Goal: Transaction & Acquisition: Purchase product/service

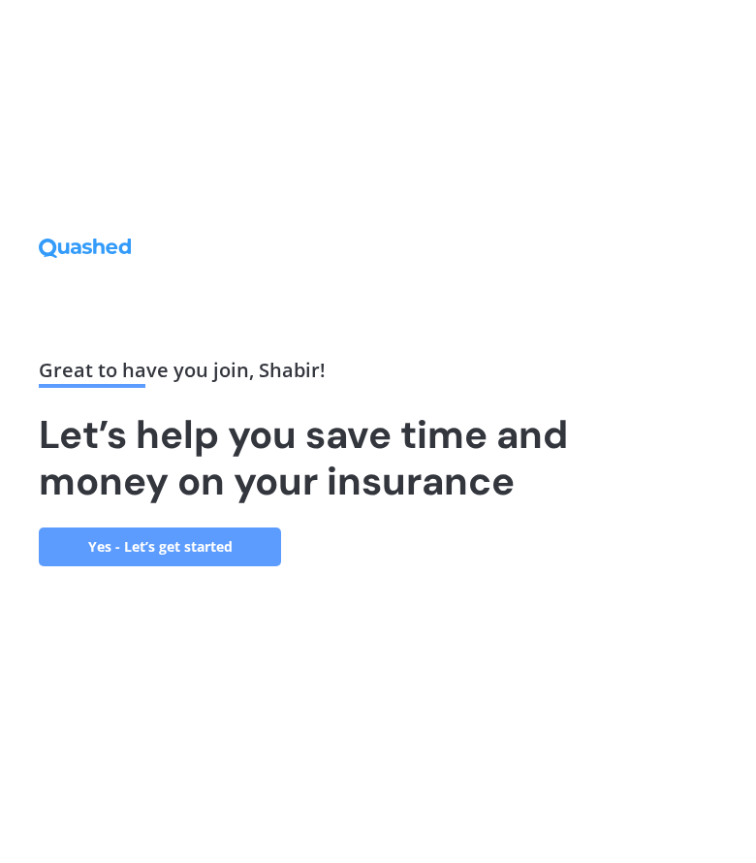
click at [216, 537] on link "Yes - Let’s get started" at bounding box center [160, 546] width 242 height 39
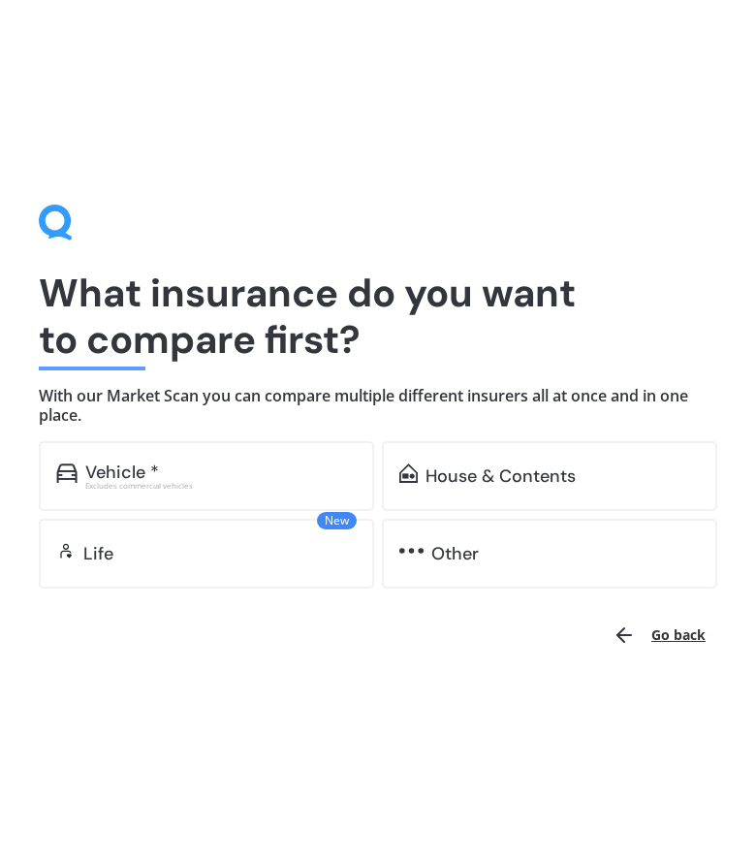
click at [207, 480] on div "Vehicle *" at bounding box center [220, 471] width 271 height 19
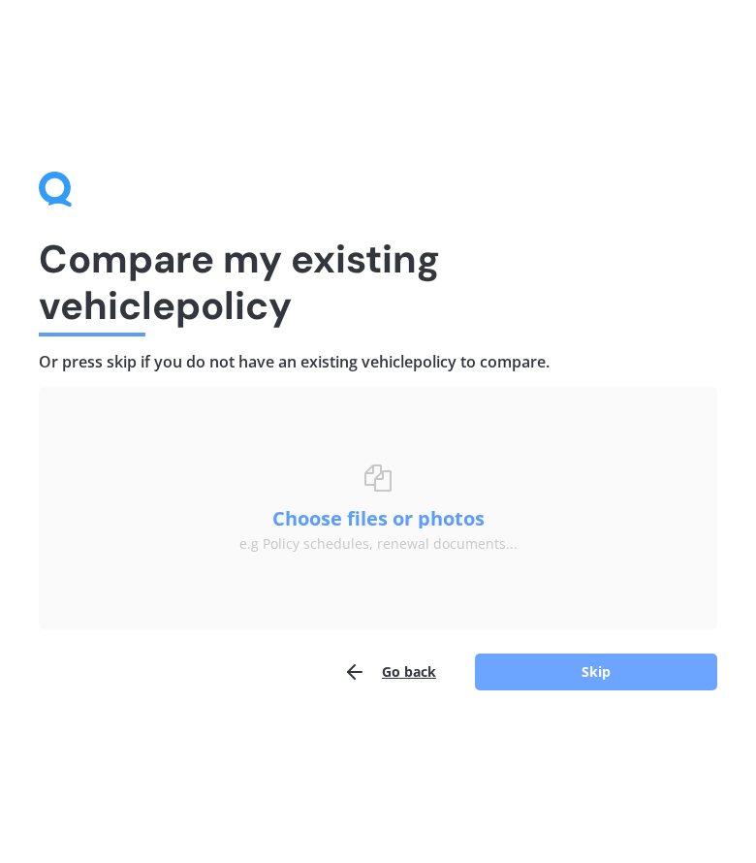
click at [567, 671] on button "Skip" at bounding box center [596, 672] width 242 height 37
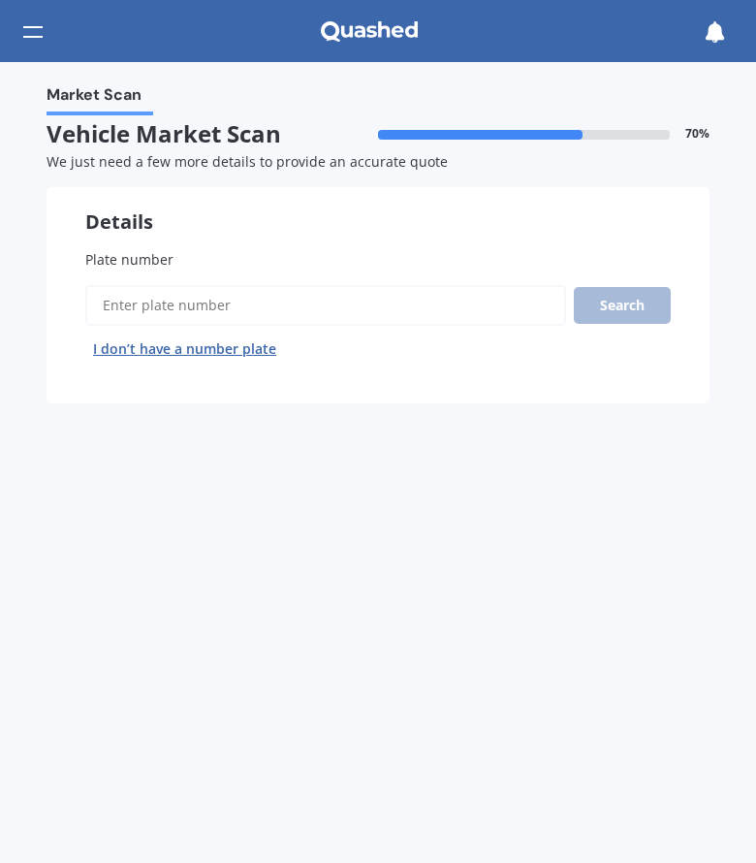
click at [169, 303] on input "Plate number" at bounding box center [325, 305] width 481 height 41
type input "QPE758"
click at [643, 303] on button "Search" at bounding box center [622, 305] width 97 height 37
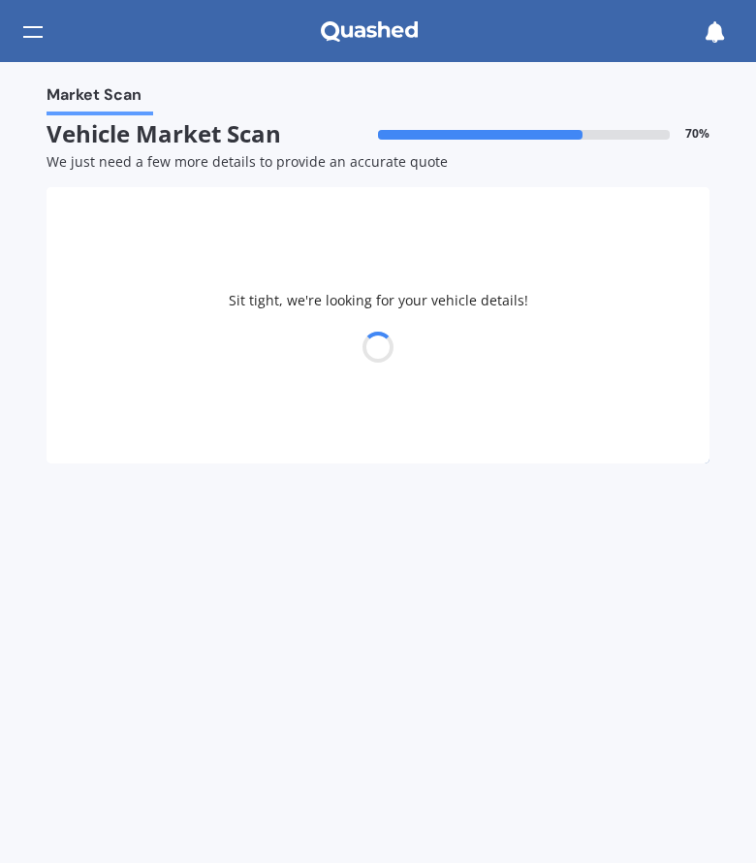
select select "MAZDA"
select select "AXELA"
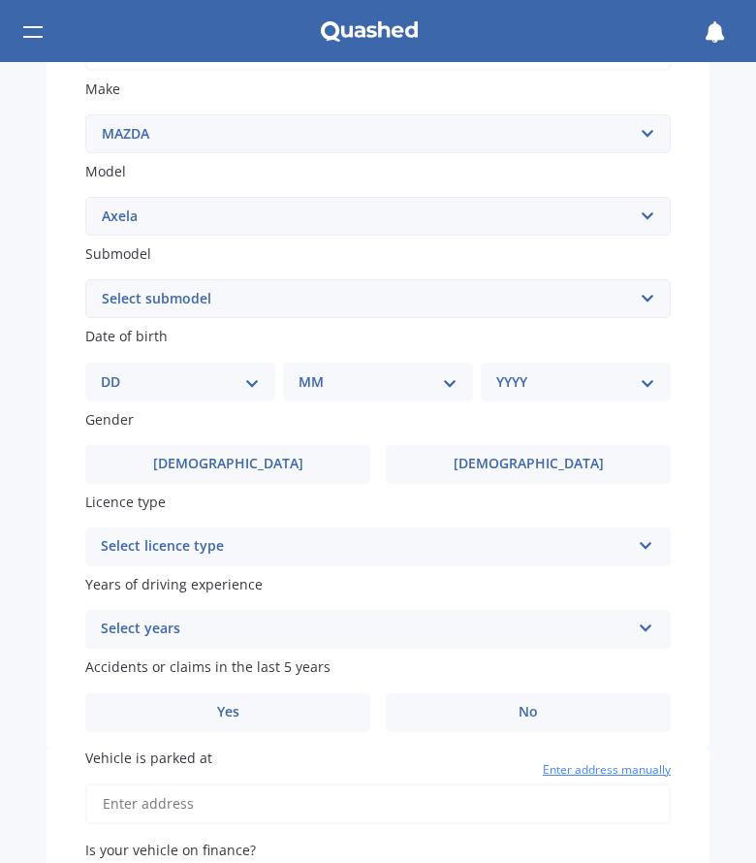
scroll to position [485, 0]
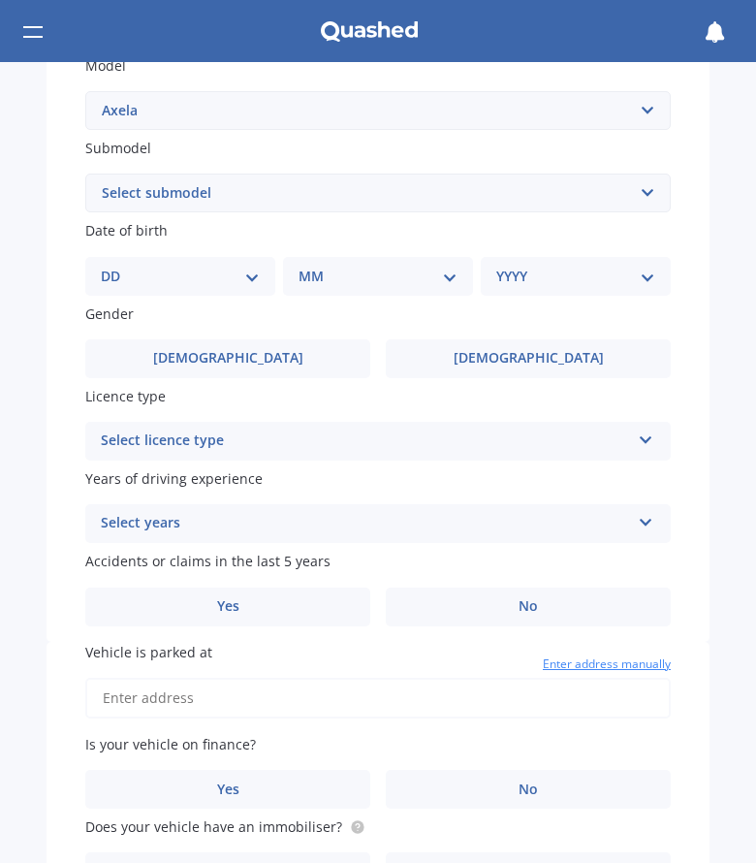
click at [630, 192] on select "Select submodel (All other) 2.3 Sporthatch 2.3 turbo Hatchback Hatchback turbo …" at bounding box center [378, 193] width 586 height 39
select select "HATCHBACK"
click at [85, 174] on select "Select submodel (All other) 2.3 Sporthatch 2.3 turbo Hatchback Hatchback turbo …" at bounding box center [378, 193] width 586 height 39
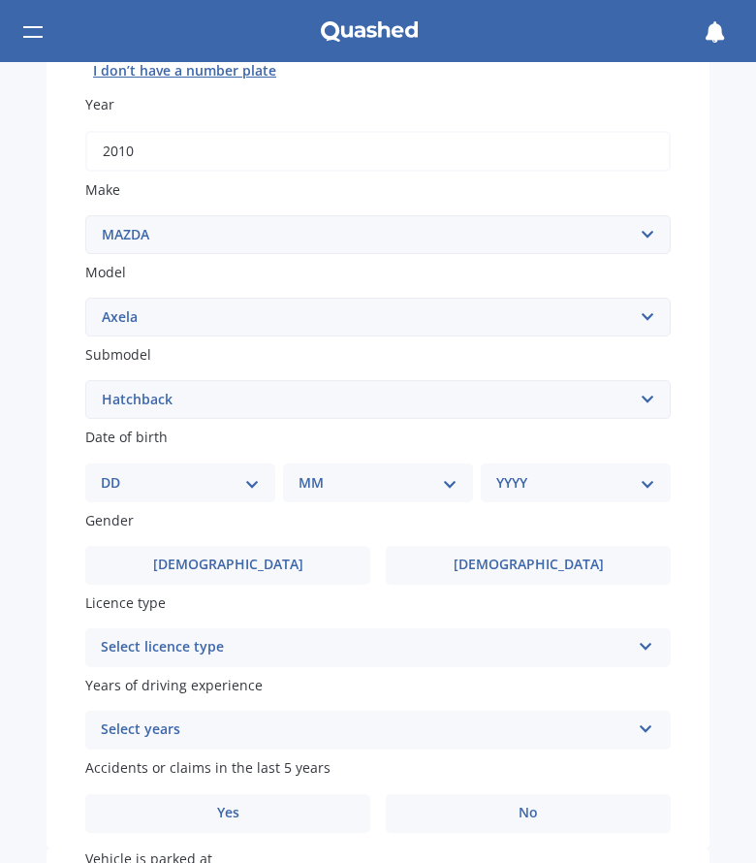
scroll to position [388, 0]
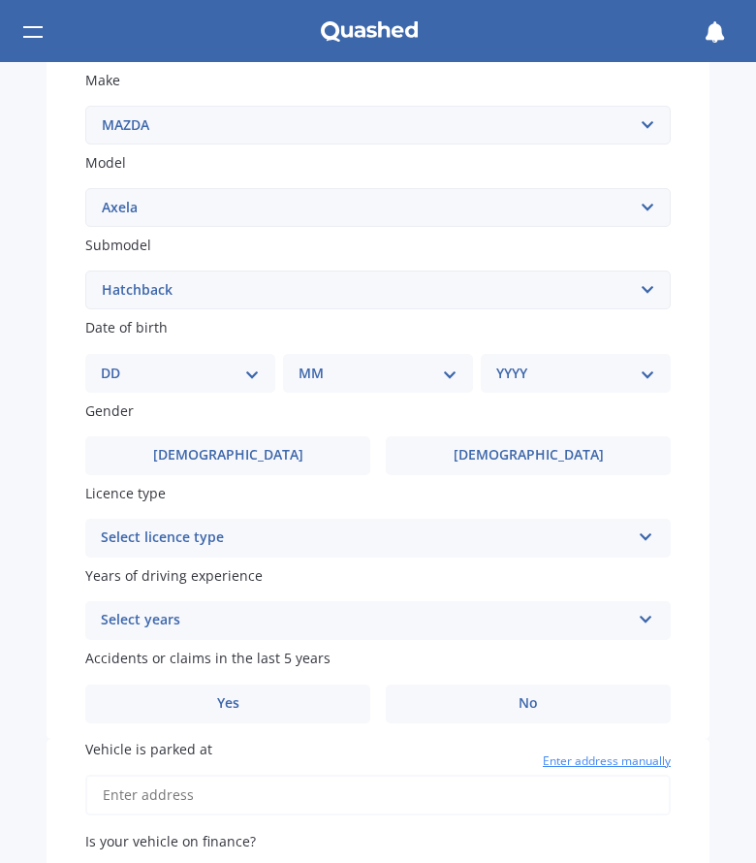
click at [187, 368] on select "DD 01 02 03 04 05 06 07 08 09 10 11 12 13 14 15 16 17 18 19 20 21 22 23 24 25 2…" at bounding box center [180, 373] width 159 height 21
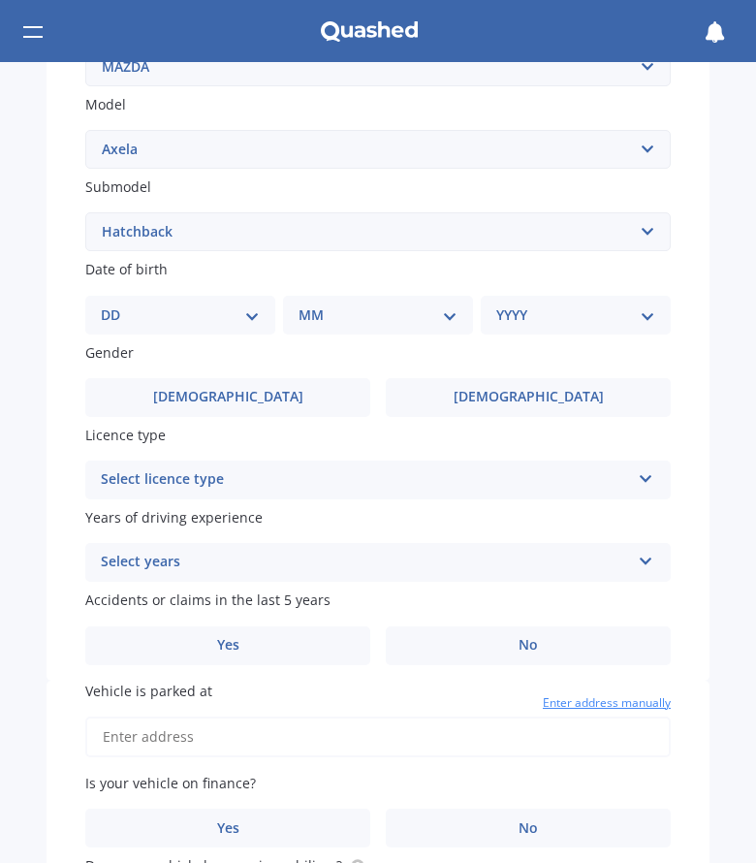
scroll to position [416, 0]
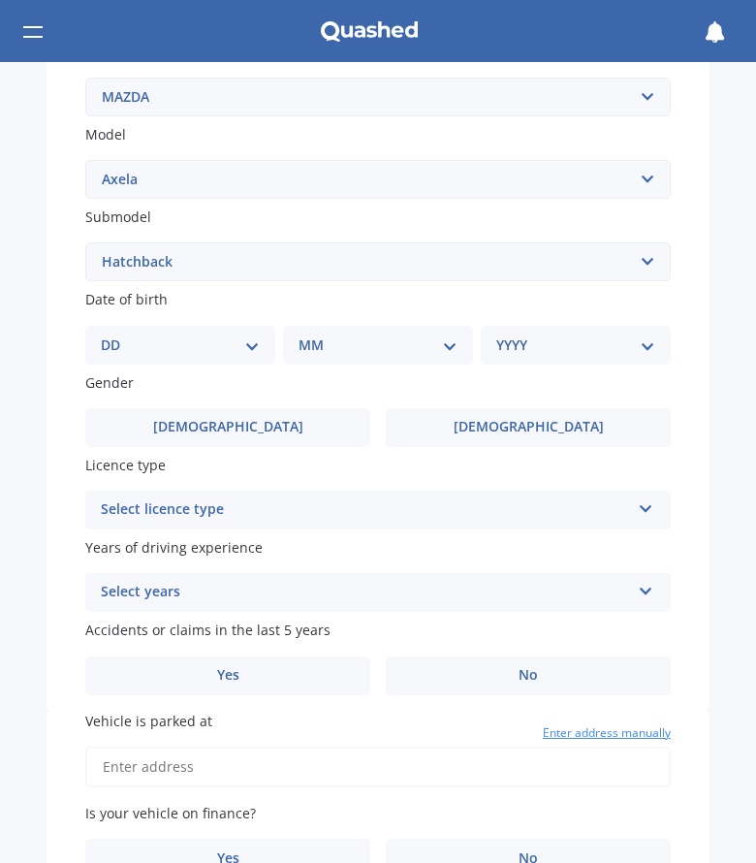
click at [198, 352] on select "DD 01 02 03 04 05 06 07 08 09 10 11 12 13 14 15 16 17 18 19 20 21 22 23 24 25 2…" at bounding box center [180, 345] width 159 height 21
select select "25"
click at [116, 335] on select "DD 01 02 03 04 05 06 07 08 09 10 11 12 13 14 15 16 17 18 19 20 21 22 23 24 25 2…" at bounding box center [180, 345] width 159 height 21
click at [393, 346] on select "MM 01 02 03 04 05 06 07 08 09 10 11 12" at bounding box center [381, 345] width 151 height 21
select select "12"
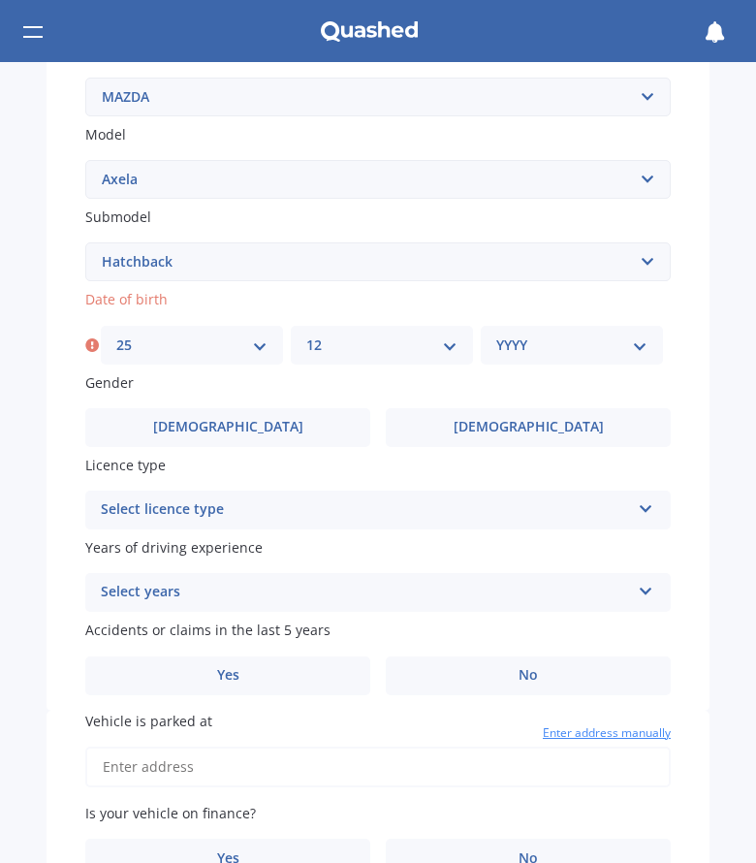
click at [306, 335] on select "MM 01 02 03 04 05 06 07 08 09 10 11 12" at bounding box center [381, 345] width 151 height 21
click at [552, 338] on select "YYYY 2025 2024 2023 2022 2021 2020 2019 2018 2017 2016 2015 2014 2013 2012 2011…" at bounding box center [571, 345] width 151 height 21
select select "1985"
click at [496, 335] on select "YYYY 2025 2024 2023 2022 2021 2020 2019 2018 2017 2016 2015 2014 2013 2012 2011…" at bounding box center [571, 345] width 151 height 21
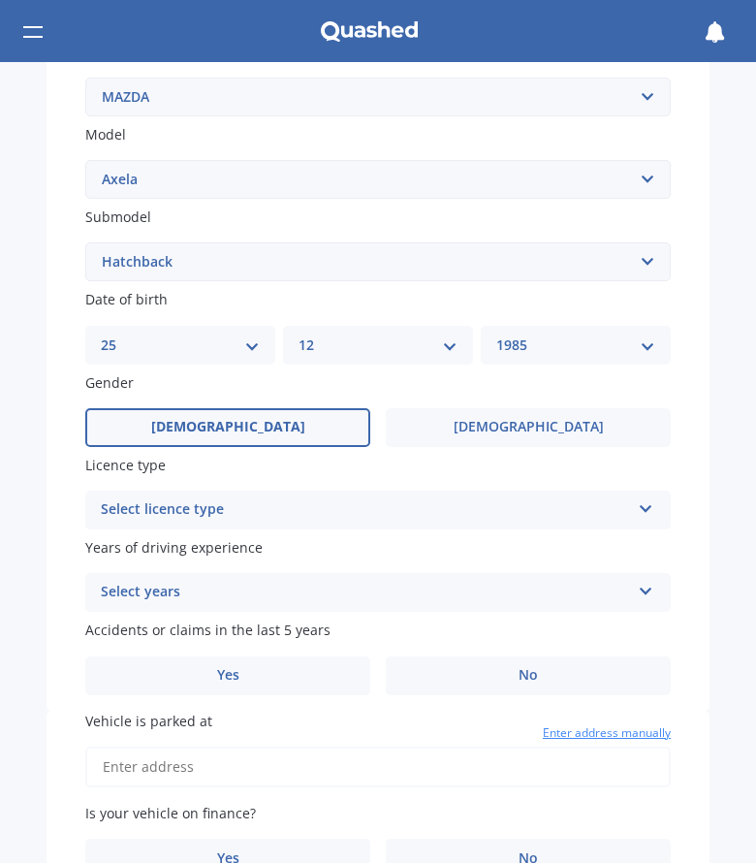
click at [201, 408] on label "[DEMOGRAPHIC_DATA]" at bounding box center [227, 427] width 285 height 39
click at [0, 0] on input "[DEMOGRAPHIC_DATA]" at bounding box center [0, 0] width 0 height 0
click at [230, 510] on div "Select licence type" at bounding box center [365, 509] width 529 height 23
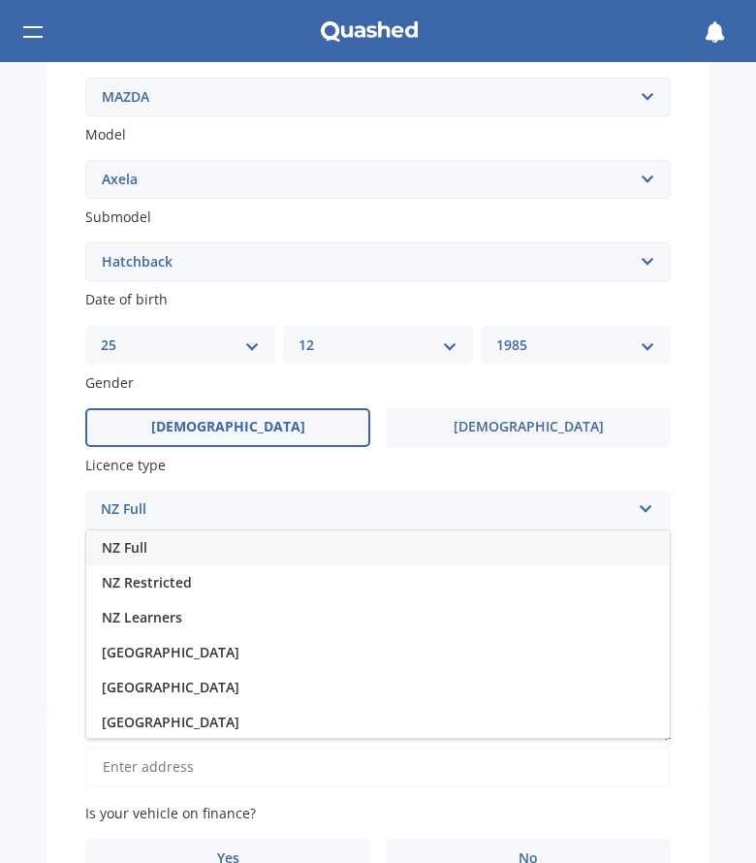
click at [185, 542] on div "NZ Full" at bounding box center [378, 547] width 584 height 35
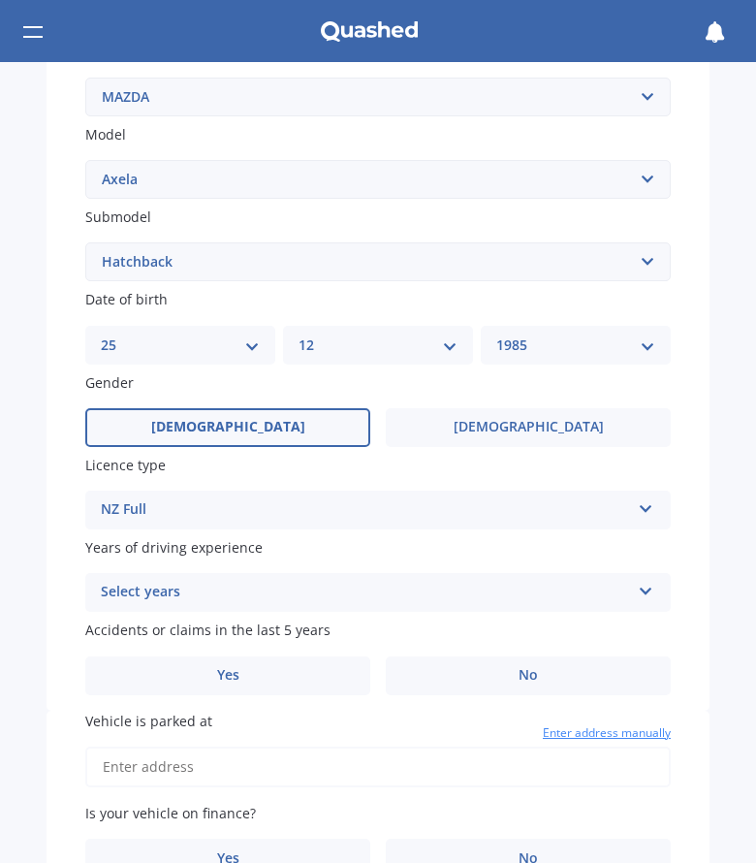
click at [265, 597] on div "Select years" at bounding box center [365, 592] width 529 height 23
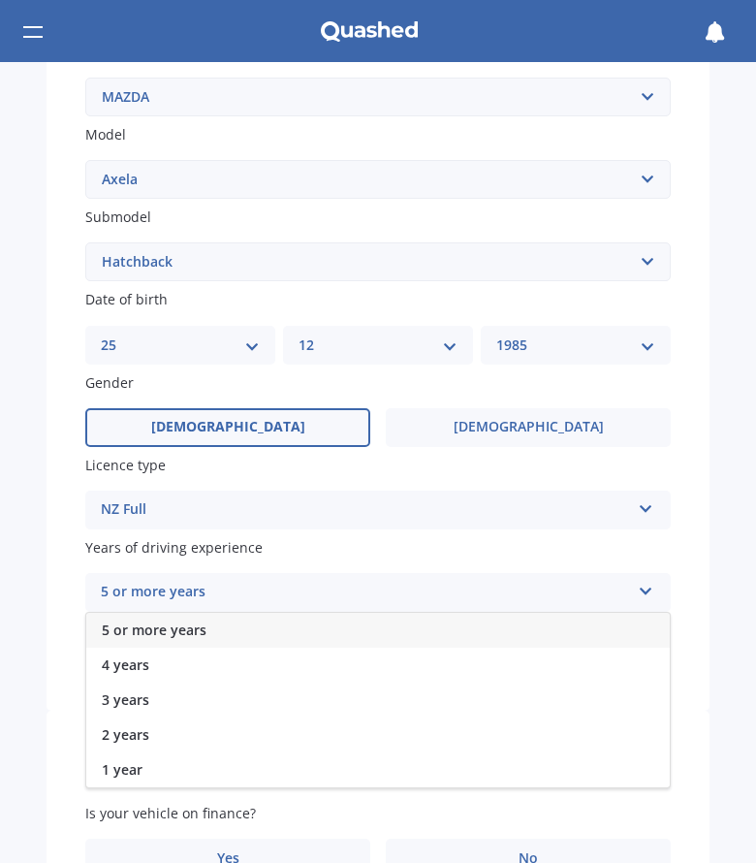
click at [205, 626] on span "5 or more years" at bounding box center [154, 630] width 105 height 18
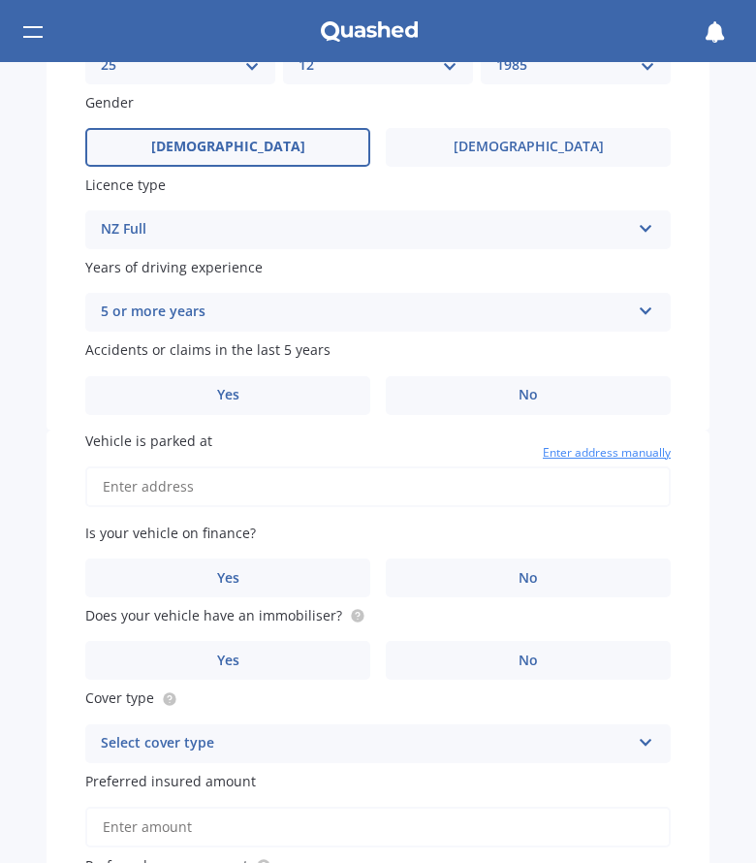
scroll to position [804, 0]
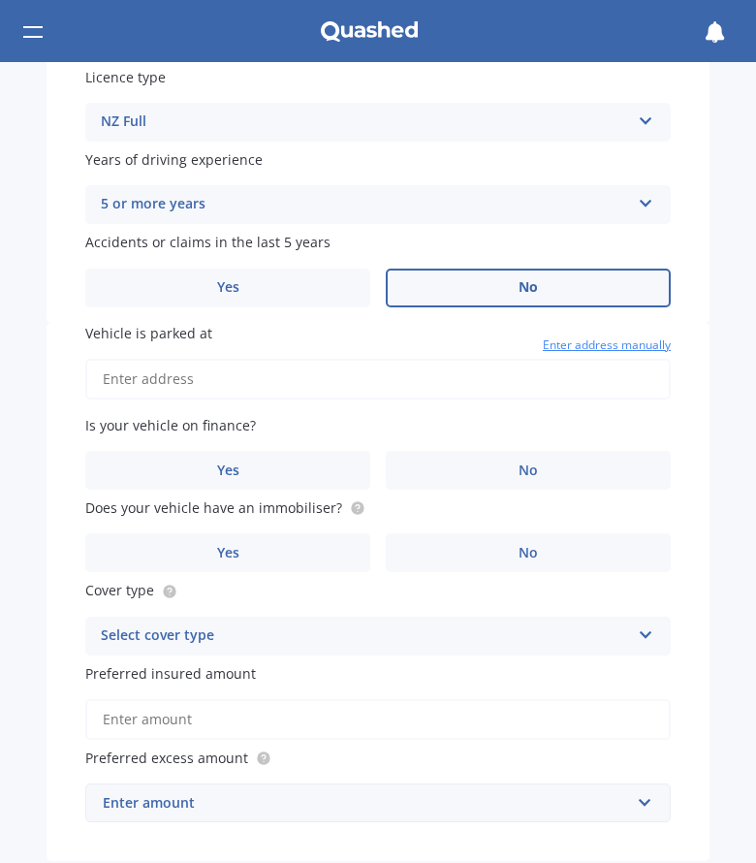
click at [523, 289] on span "No" at bounding box center [528, 287] width 19 height 16
click at [0, 0] on input "No" at bounding box center [0, 0] width 0 height 0
click at [189, 390] on input "Vehicle is parked at" at bounding box center [378, 379] width 586 height 41
type input "[STREET_ADDRESS]"
drag, startPoint x: 272, startPoint y: 459, endPoint x: 273, endPoint y: 502, distance: 43.6
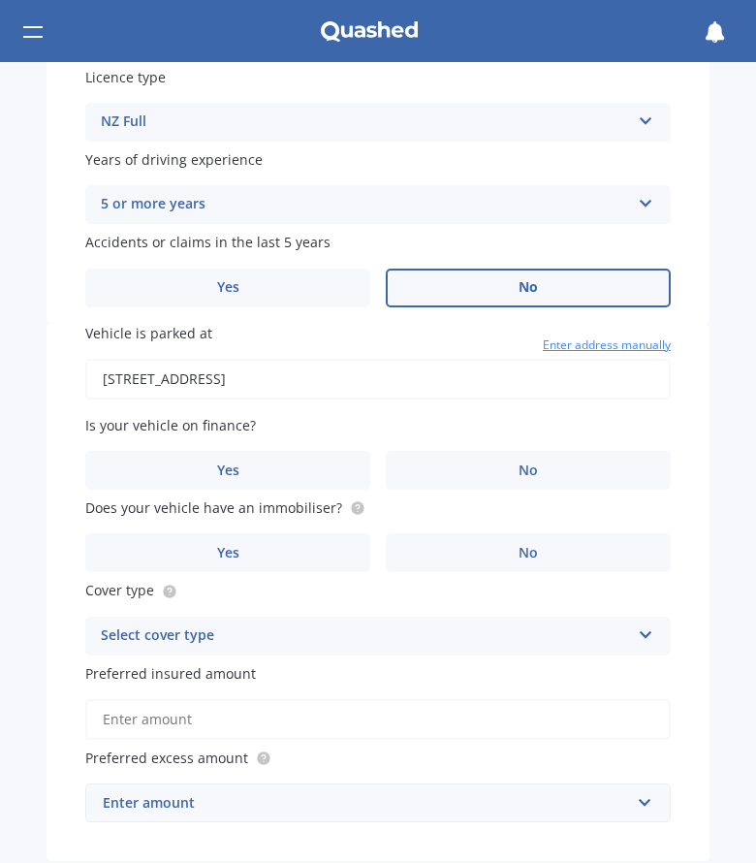
click at [270, 459] on label "Yes" at bounding box center [227, 470] width 285 height 39
click at [0, 0] on input "Yes" at bounding box center [0, 0] width 0 height 0
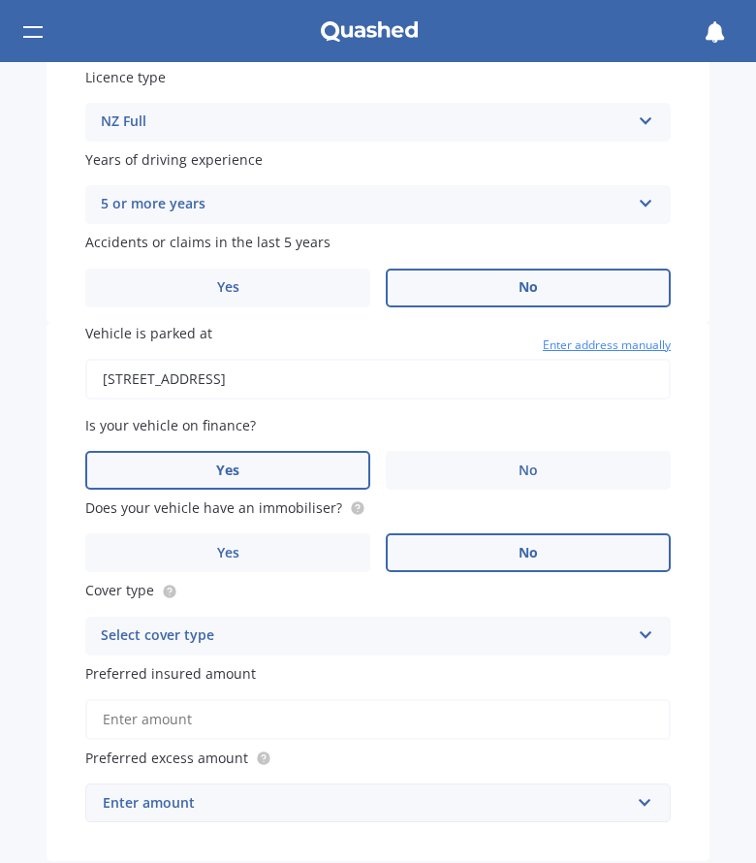
click at [526, 554] on span "No" at bounding box center [528, 553] width 19 height 16
click at [0, 0] on input "No" at bounding box center [0, 0] width 0 height 0
click at [244, 638] on div "Select cover type" at bounding box center [365, 635] width 529 height 23
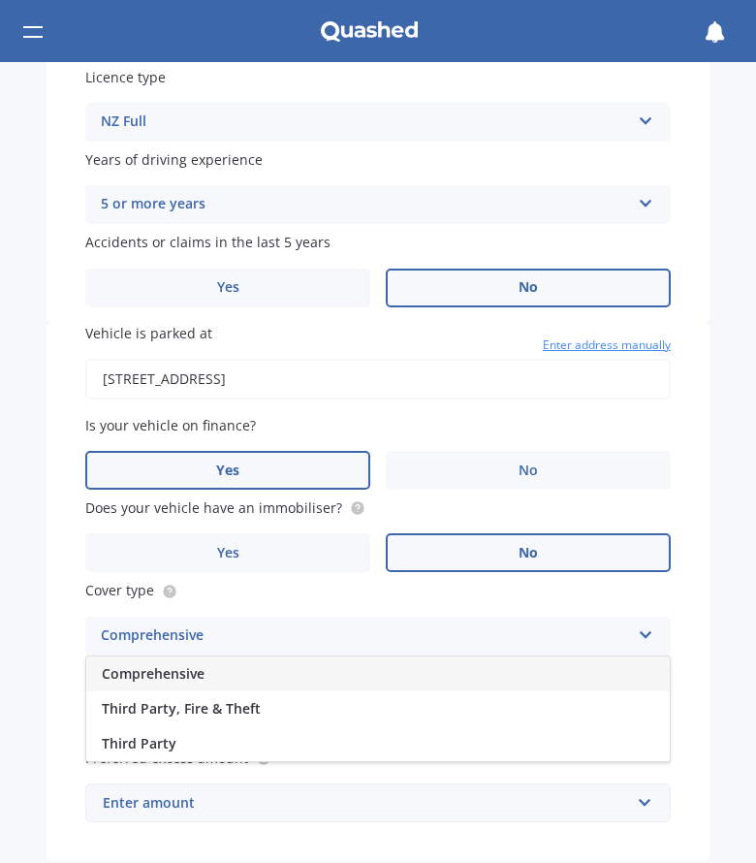
click at [193, 675] on span "Comprehensive" at bounding box center [153, 673] width 103 height 18
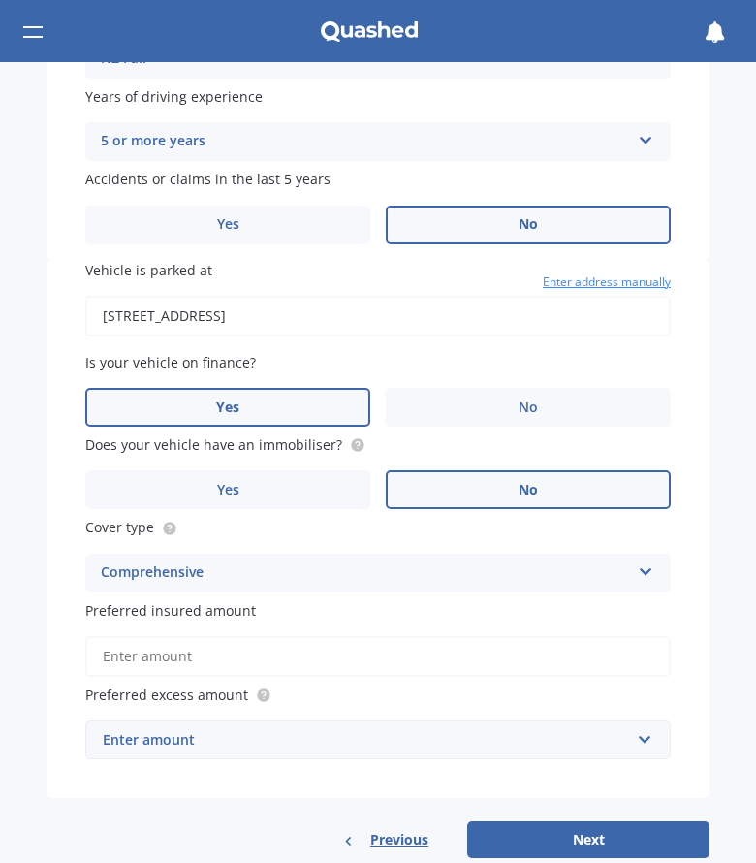
scroll to position [901, 0]
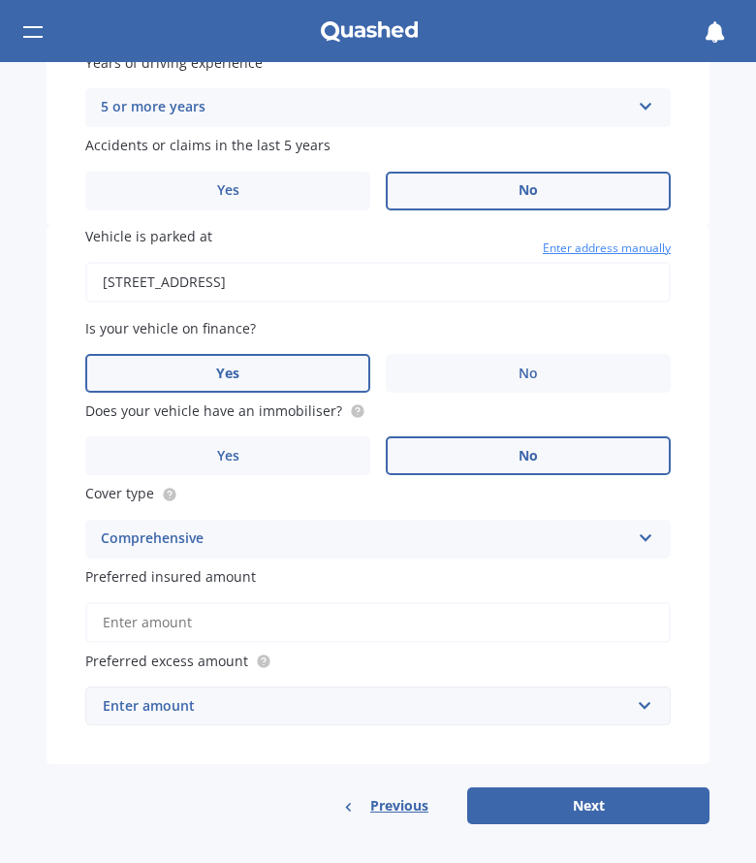
click at [188, 627] on input "Preferred insured amount" at bounding box center [378, 622] width 586 height 41
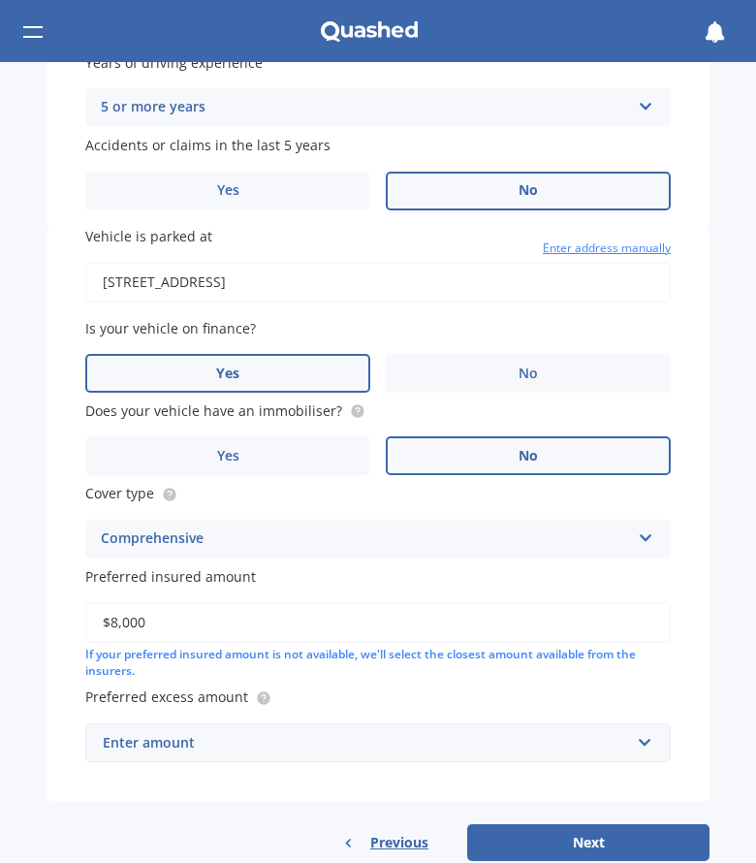
type input "$8,000"
click at [110, 792] on div "Vehicle is parked at [STREET_ADDRESS] Enter address manually Is your vehicle on…" at bounding box center [378, 513] width 663 height 575
click at [176, 741] on div "Enter amount" at bounding box center [366, 742] width 527 height 21
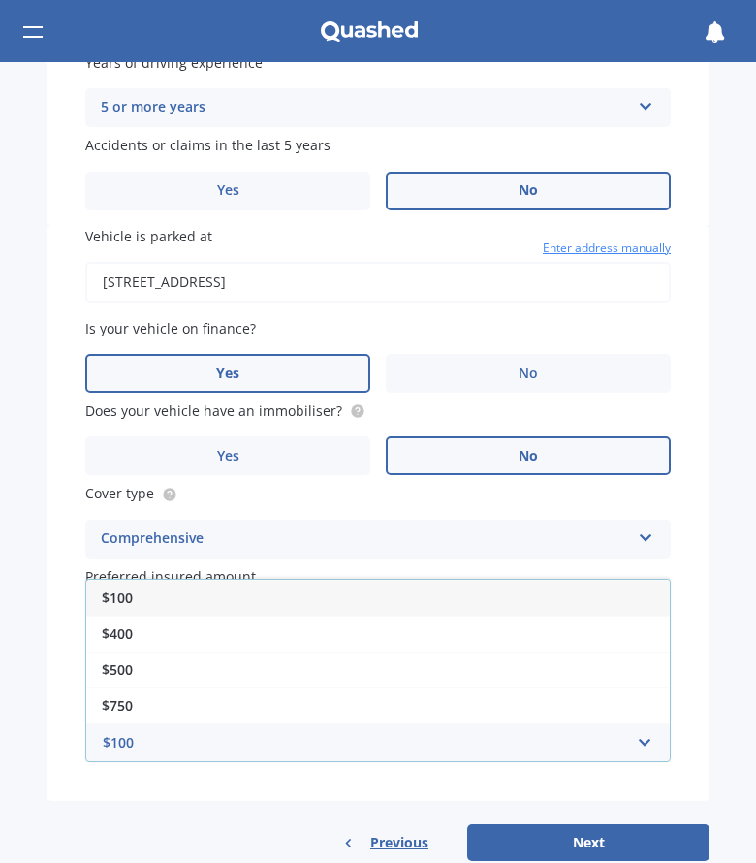
click at [112, 595] on span "$100" at bounding box center [117, 598] width 31 height 18
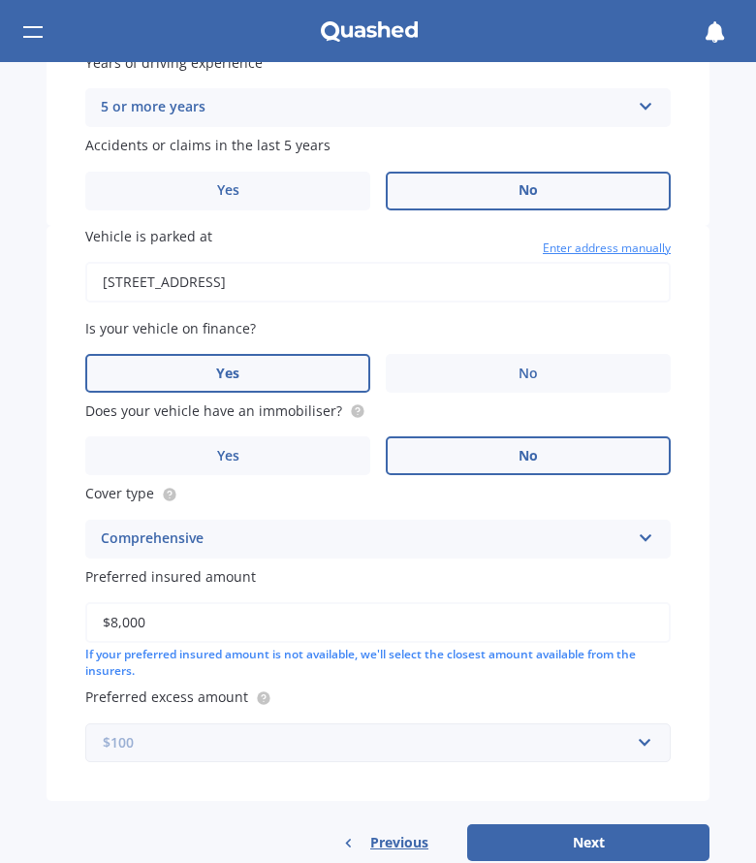
scroll to position [938, 0]
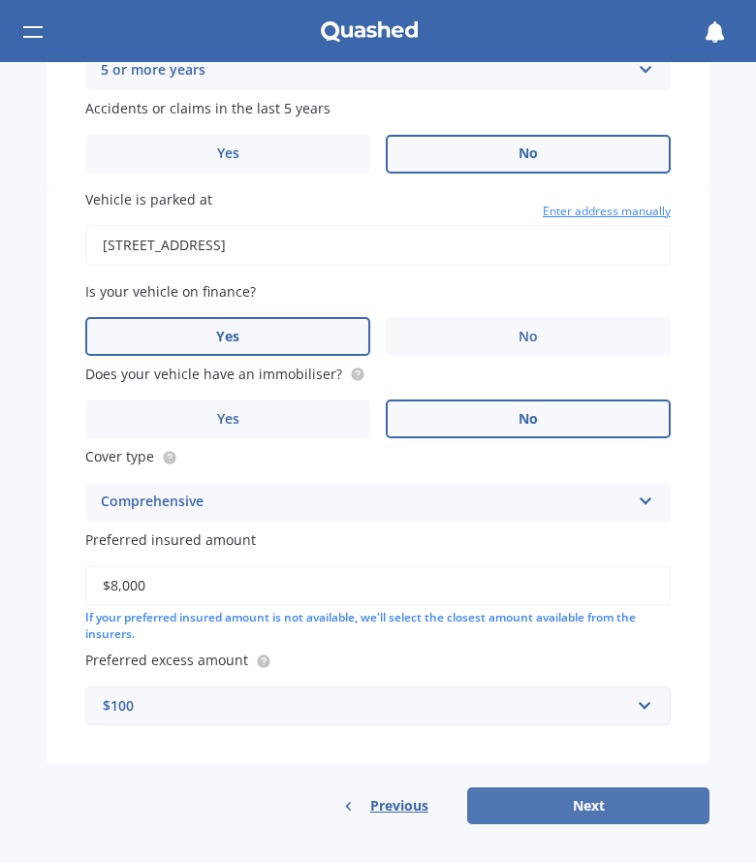
click at [606, 799] on button "Next" at bounding box center [588, 805] width 242 height 37
select select "25"
select select "12"
select select "1985"
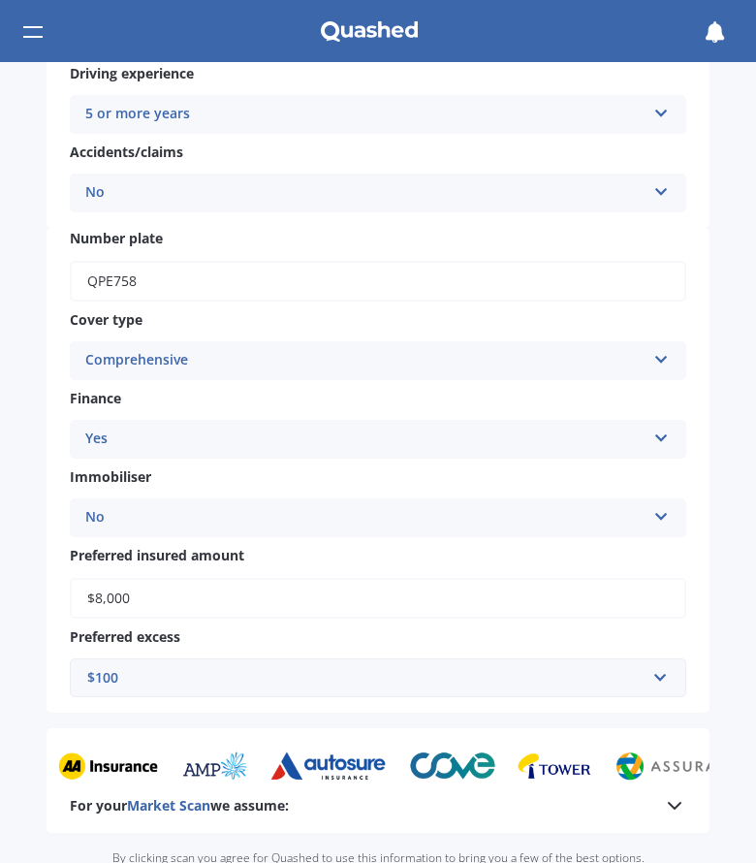
scroll to position [658, 0]
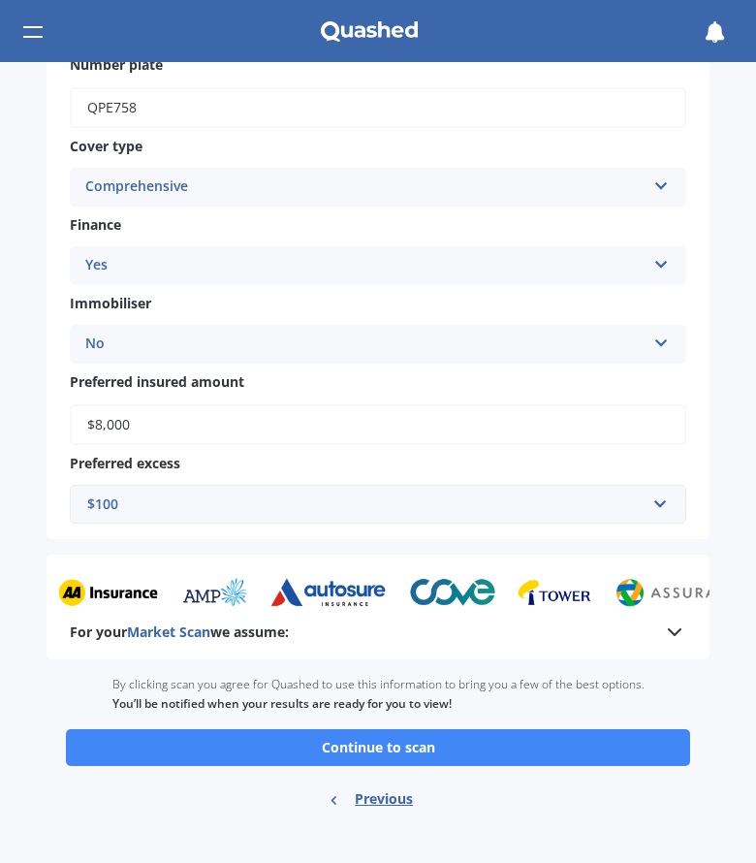
click at [247, 745] on button "Continue to scan" at bounding box center [378, 747] width 624 height 37
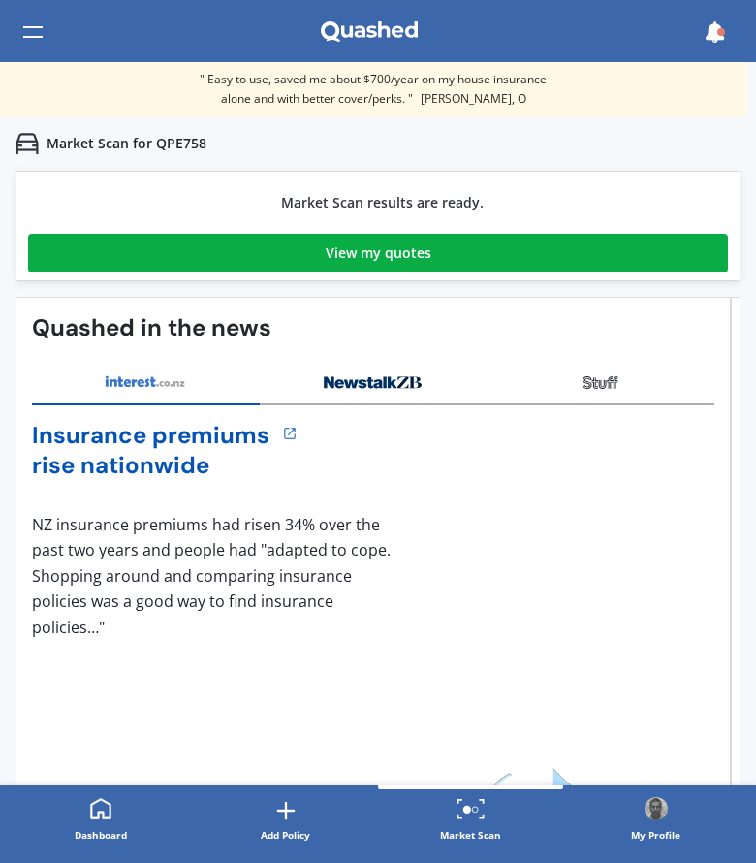
click at [346, 250] on div "View my quotes" at bounding box center [379, 253] width 106 height 39
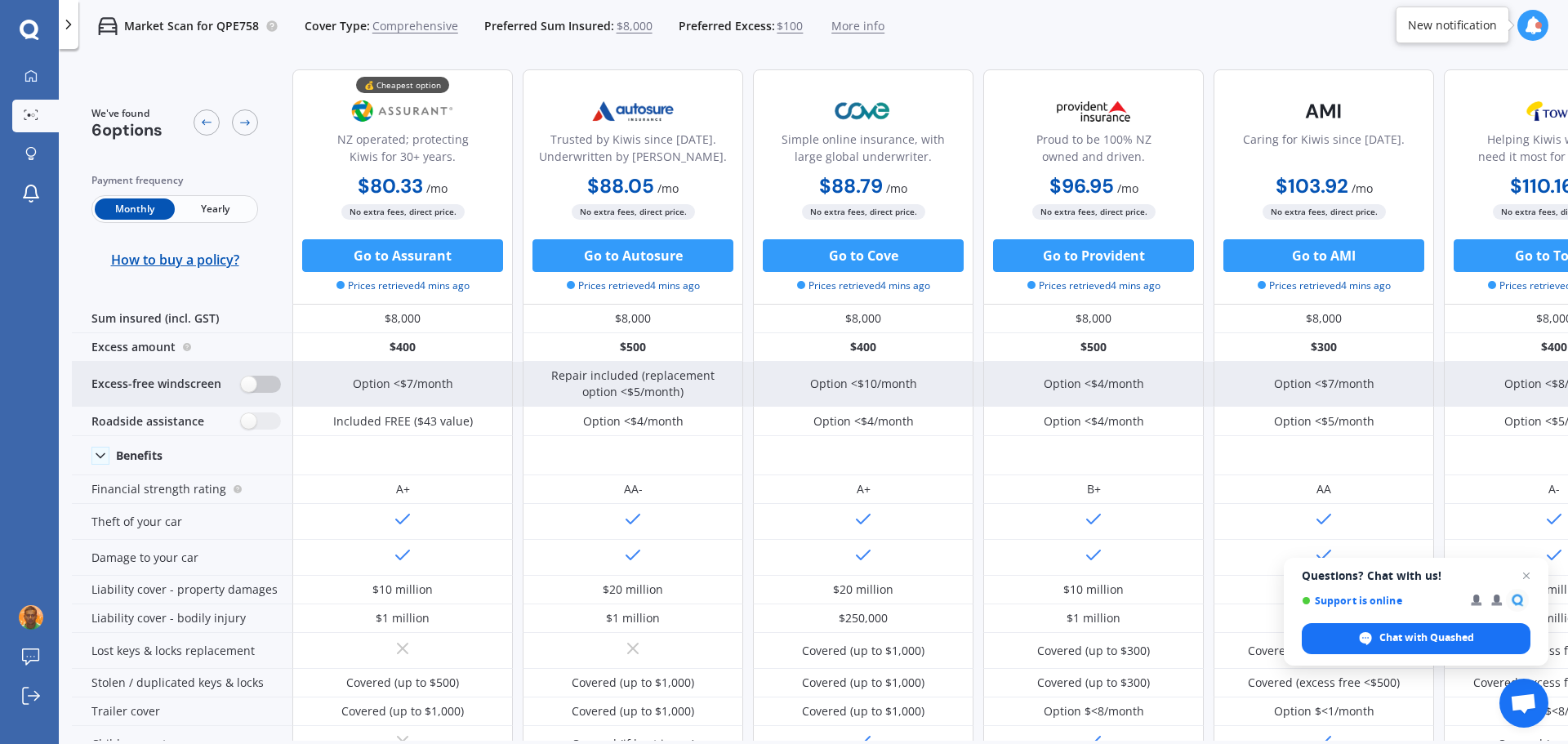
click at [271, 382] on label at bounding box center [261, 384] width 40 height 17
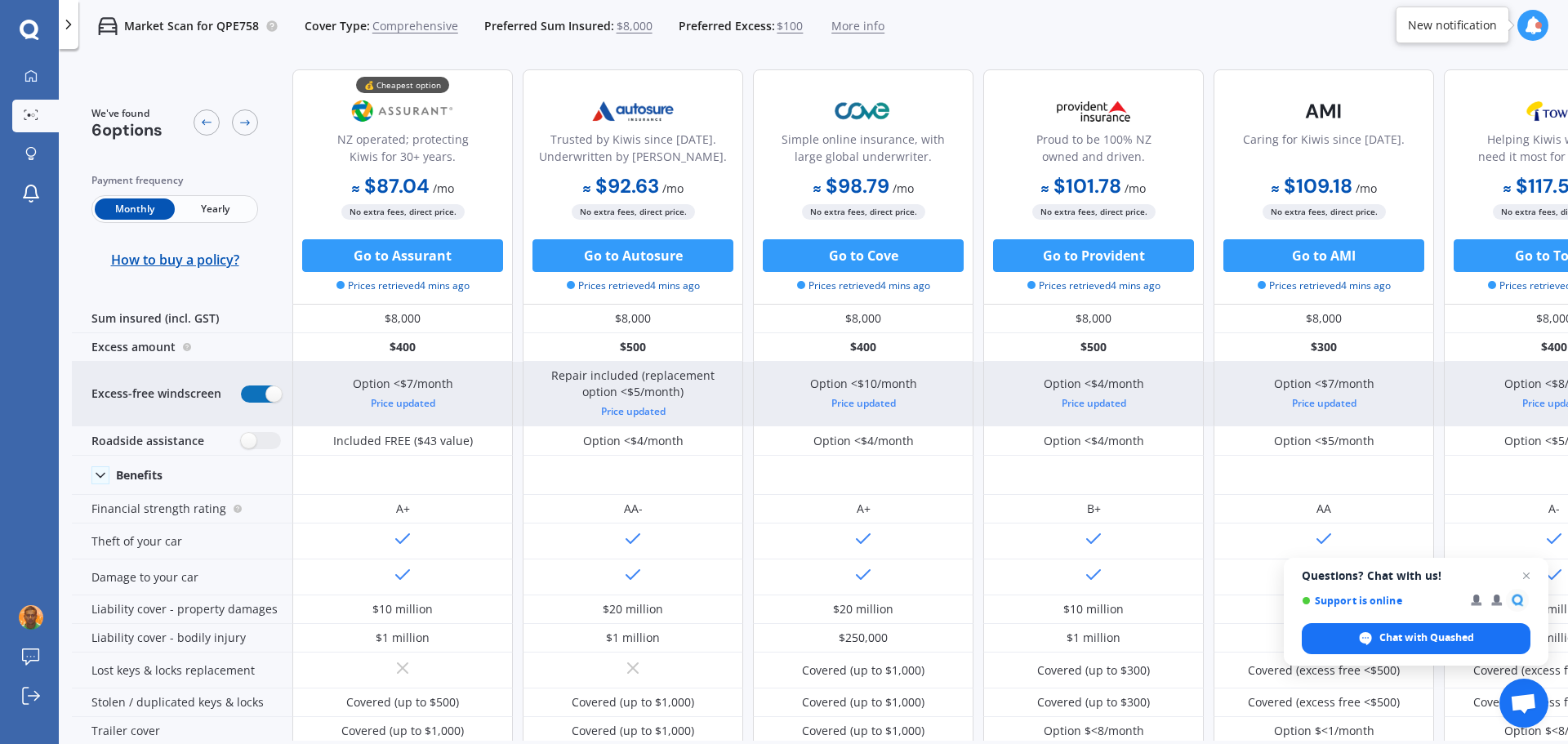
click at [260, 395] on label at bounding box center [261, 394] width 40 height 17
radio input "false"
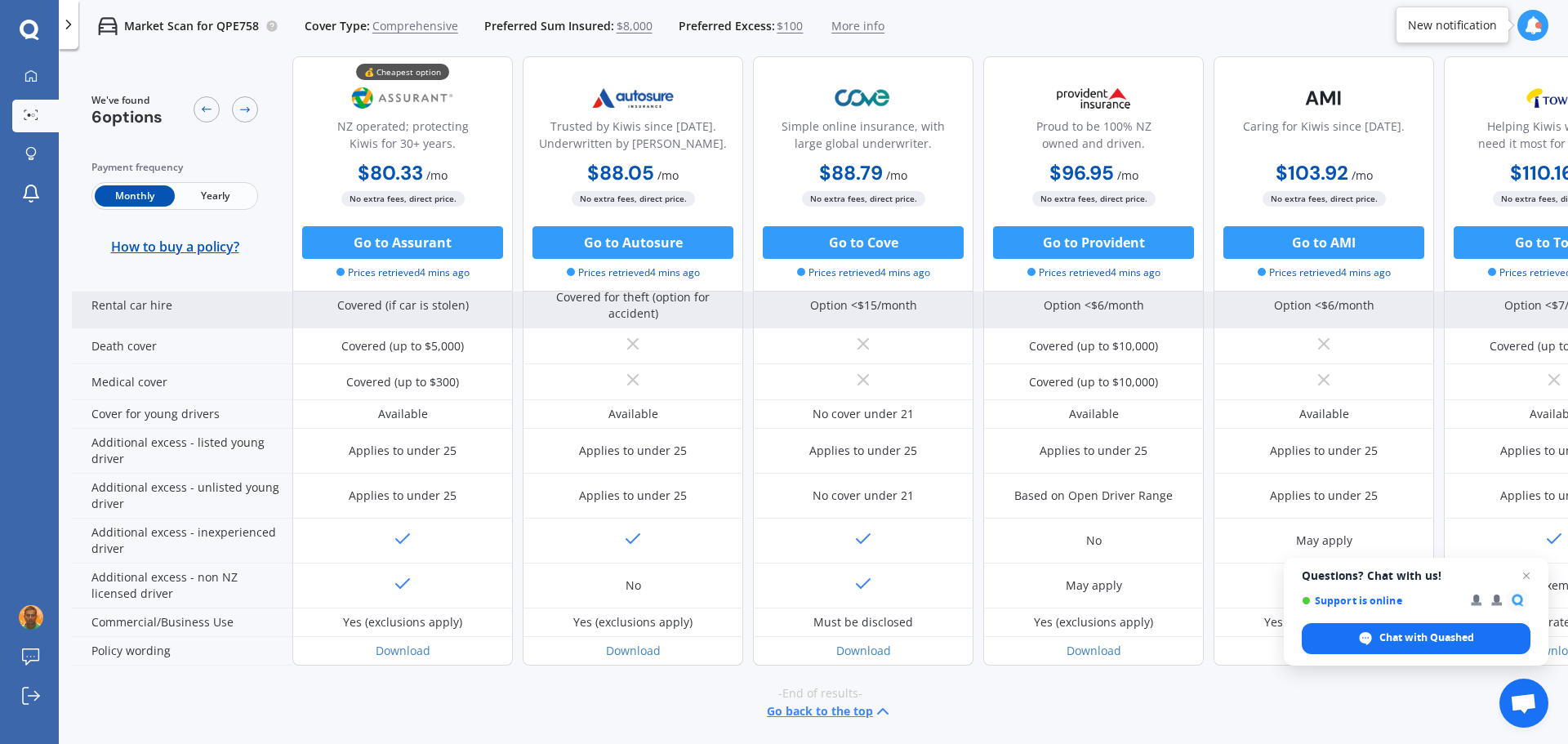
scroll to position [741, 0]
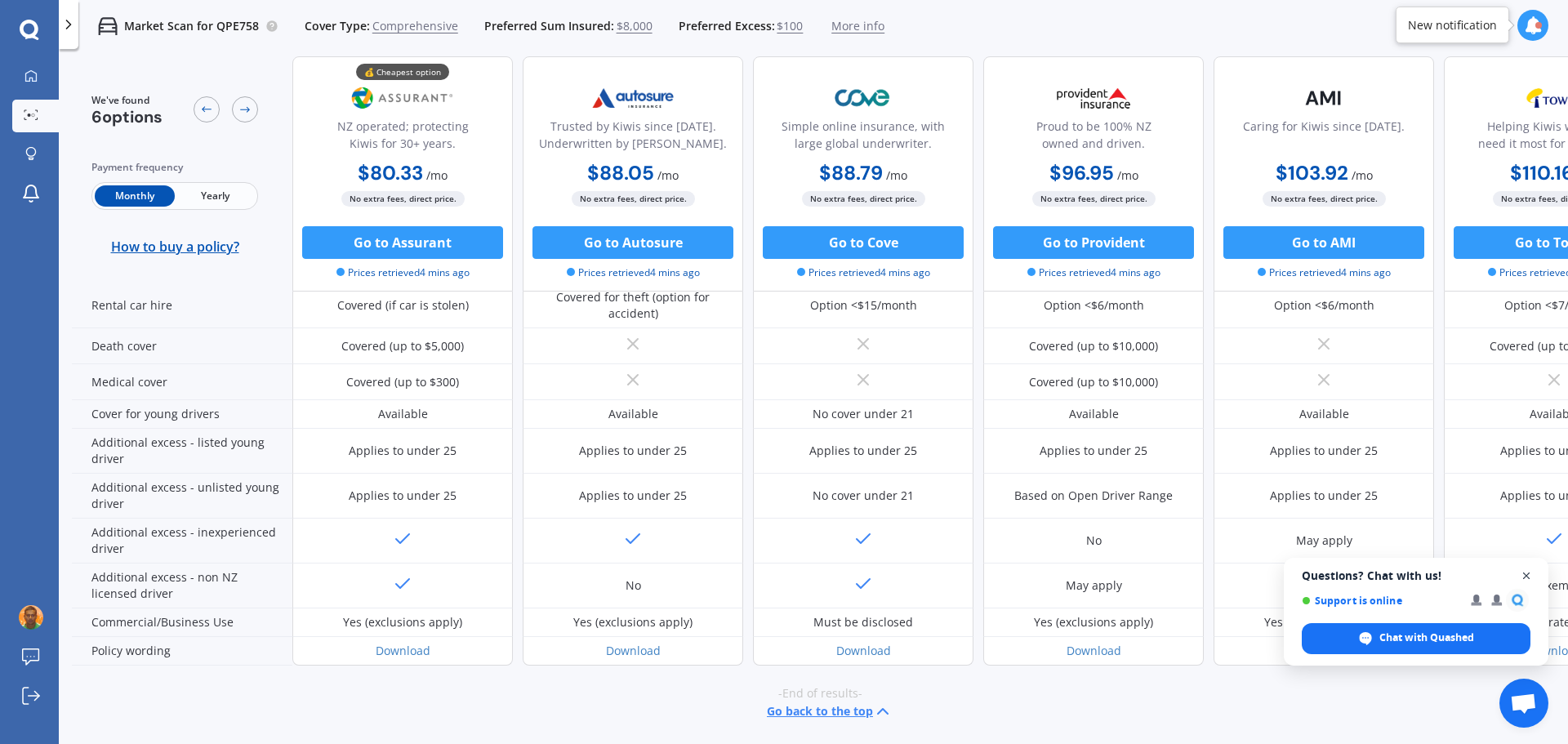
click at [636, 576] on span "Close chat" at bounding box center [1527, 576] width 20 height 20
